Goal: Communication & Community: Share content

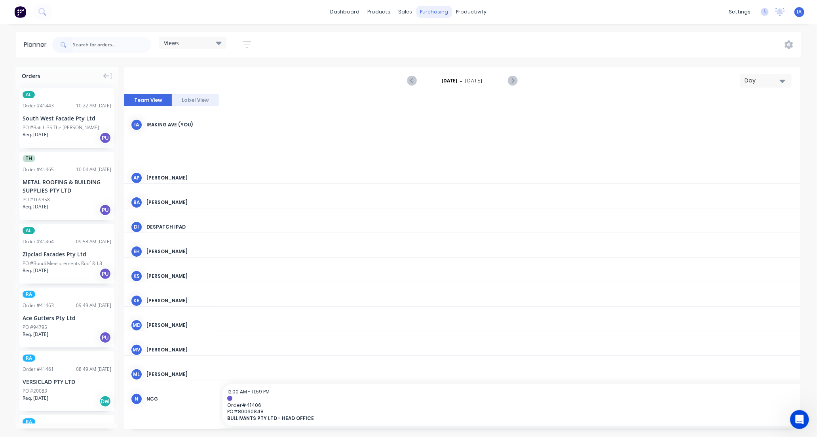
scroll to position [0, 1267]
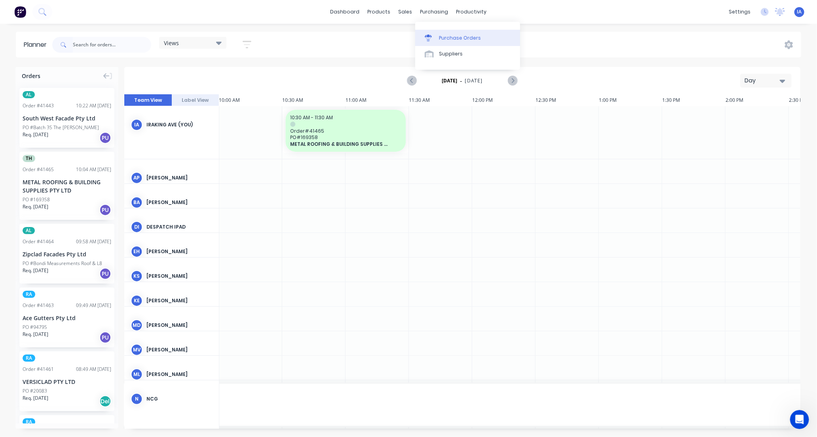
click at [460, 36] on div "Purchase Orders" at bounding box center [460, 37] width 42 height 7
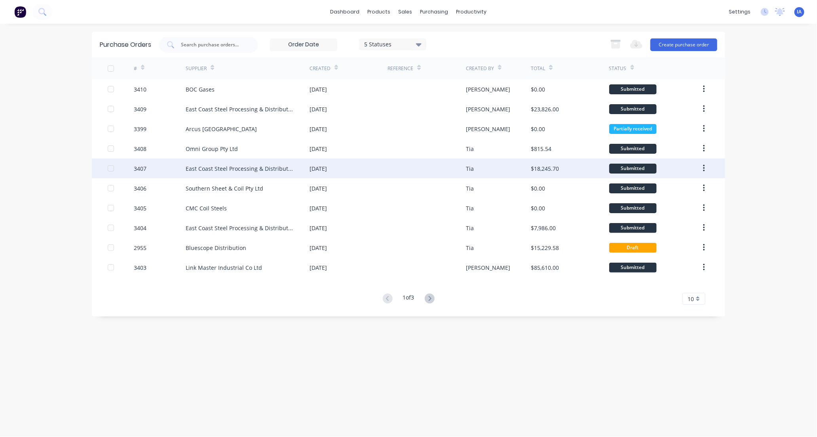
click at [230, 164] on div "East Coast Steel Processing & Distribution" at bounding box center [240, 168] width 108 height 8
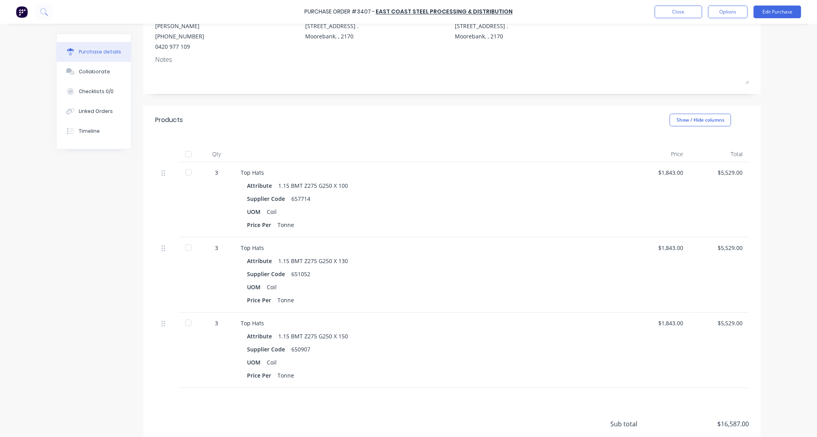
scroll to position [88, 0]
click at [183, 151] on div at bounding box center [188, 151] width 16 height 16
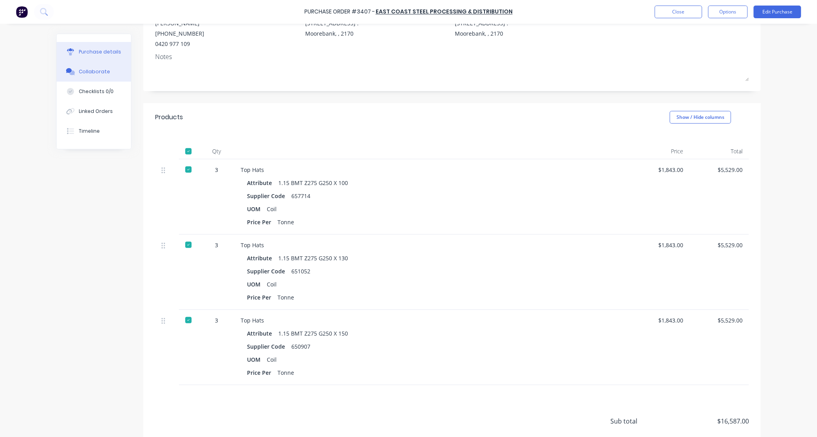
click at [92, 69] on div "Collaborate" at bounding box center [94, 71] width 31 height 7
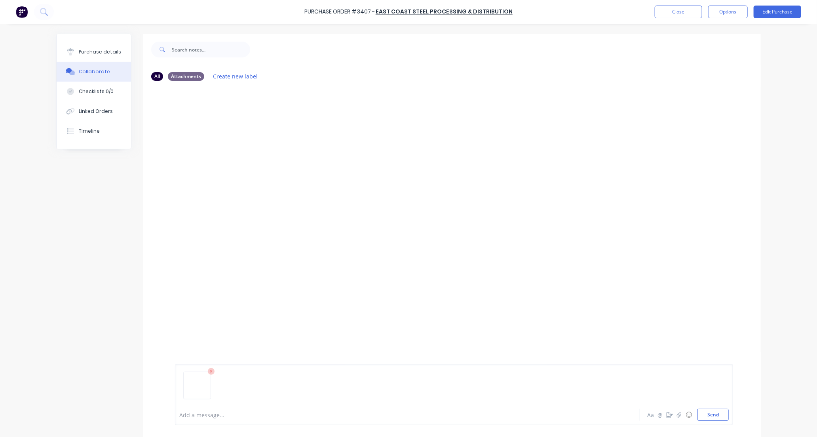
click at [192, 375] on img at bounding box center [197, 375] width 21 height 0
click at [706, 413] on button "Send" at bounding box center [712, 414] width 31 height 12
click at [677, 12] on button "Close" at bounding box center [678, 12] width 47 height 13
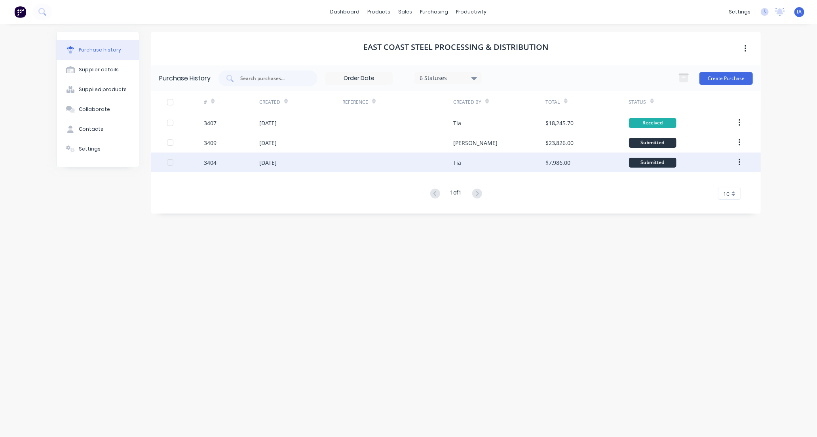
click at [325, 162] on div "[DATE]" at bounding box center [300, 162] width 83 height 20
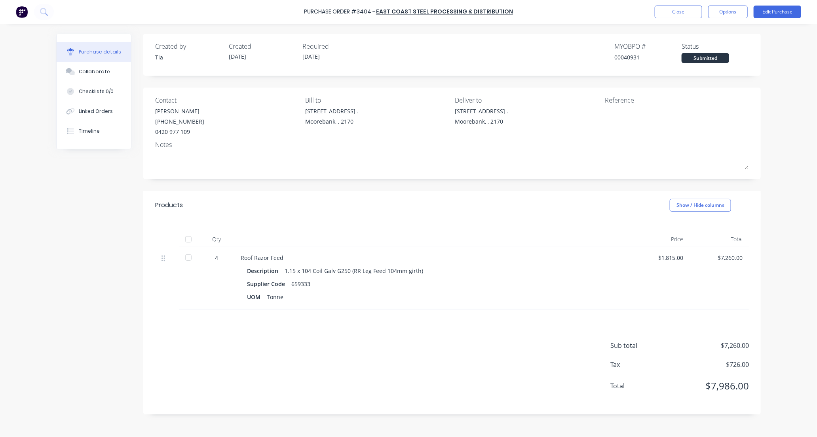
click at [190, 240] on div at bounding box center [188, 239] width 16 height 16
click at [106, 72] on div "Collaborate" at bounding box center [94, 71] width 31 height 7
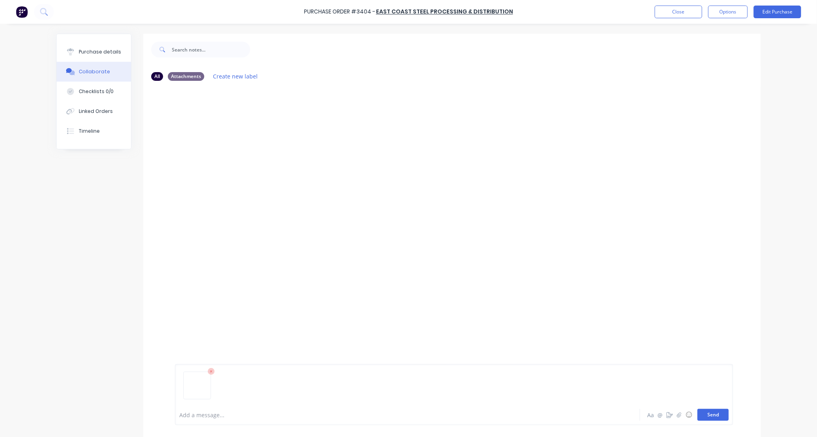
click at [713, 416] on button "Send" at bounding box center [712, 414] width 31 height 12
click at [674, 12] on button "Close" at bounding box center [678, 12] width 47 height 13
